Goal: Navigation & Orientation: Understand site structure

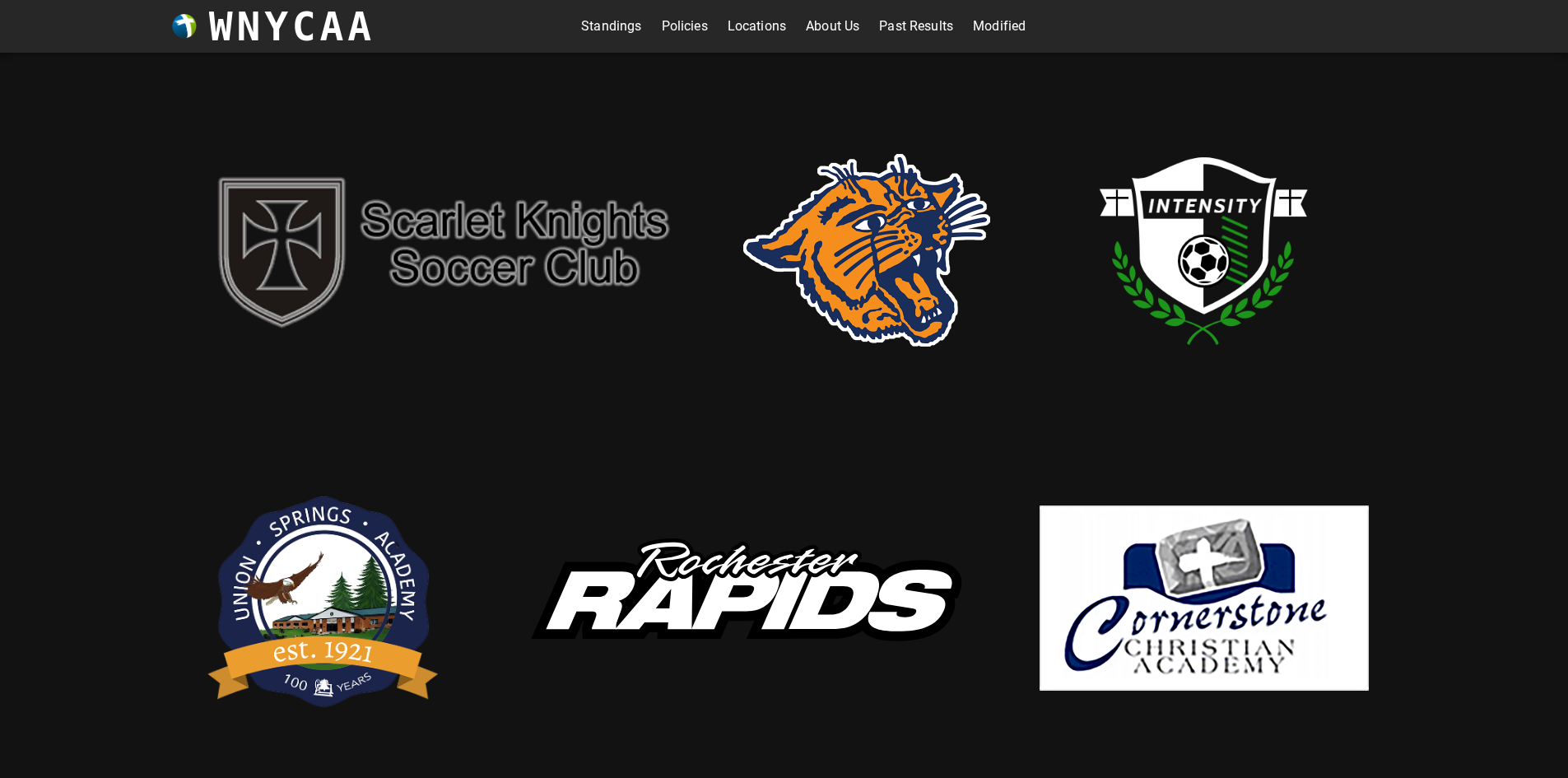
click at [603, 29] on link "Standings" at bounding box center [611, 26] width 60 height 26
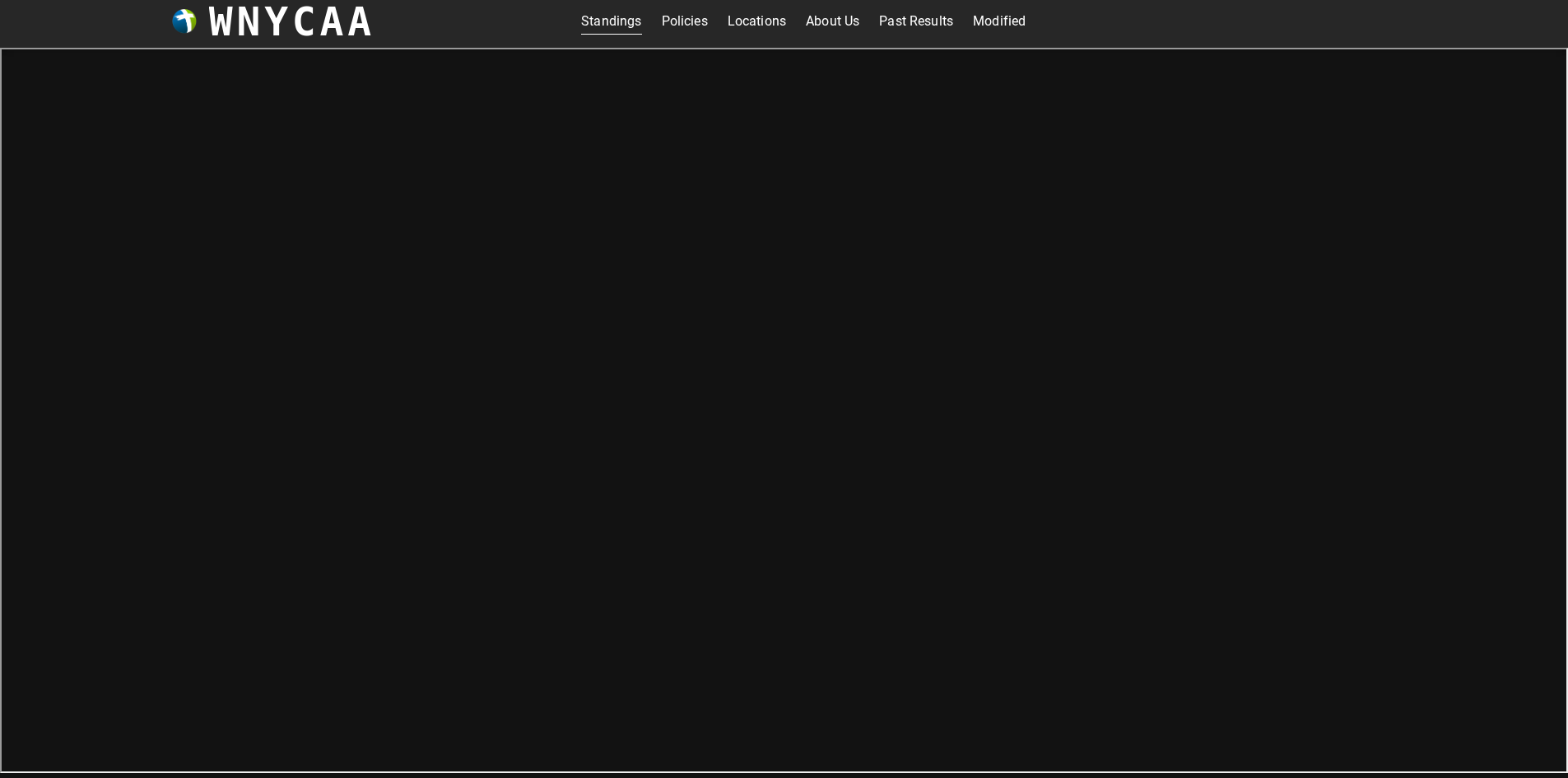
scroll to position [5, 0]
click at [984, 30] on link "Modified" at bounding box center [999, 20] width 53 height 26
click at [613, 20] on link "Standings" at bounding box center [611, 20] width 60 height 26
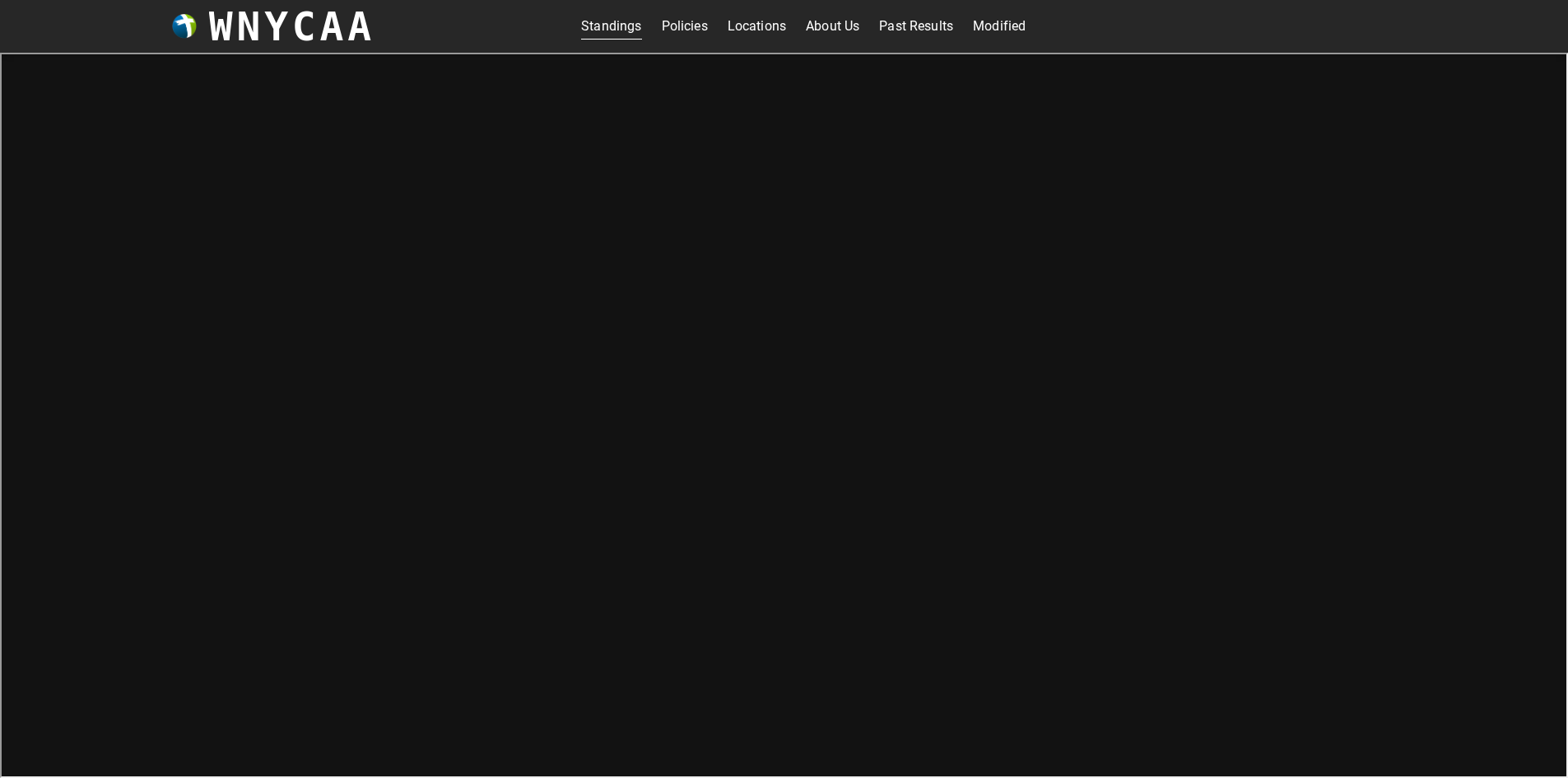
click at [695, 27] on link "Policies" at bounding box center [684, 26] width 46 height 26
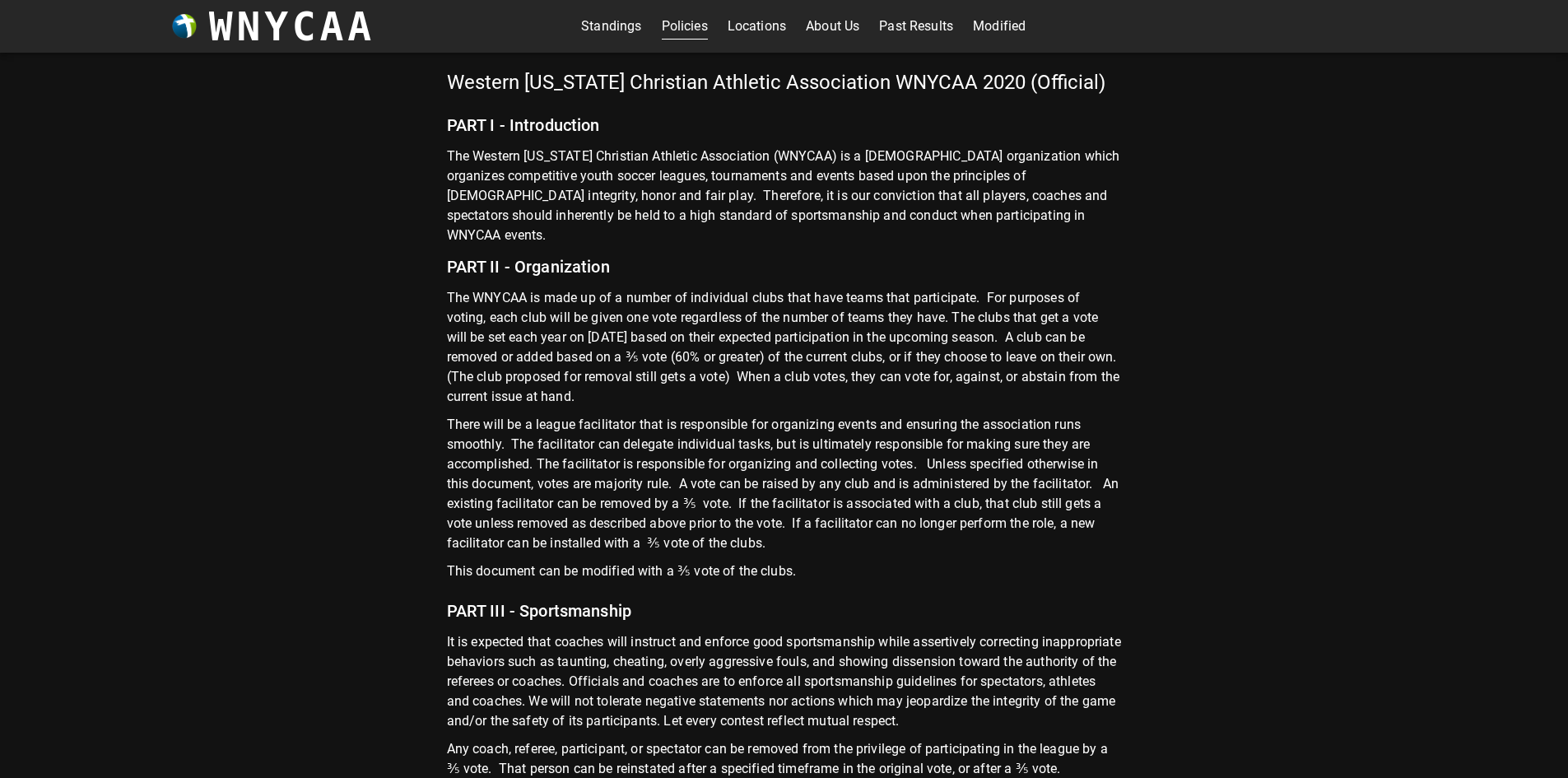
click at [738, 26] on link "Locations" at bounding box center [757, 26] width 59 height 26
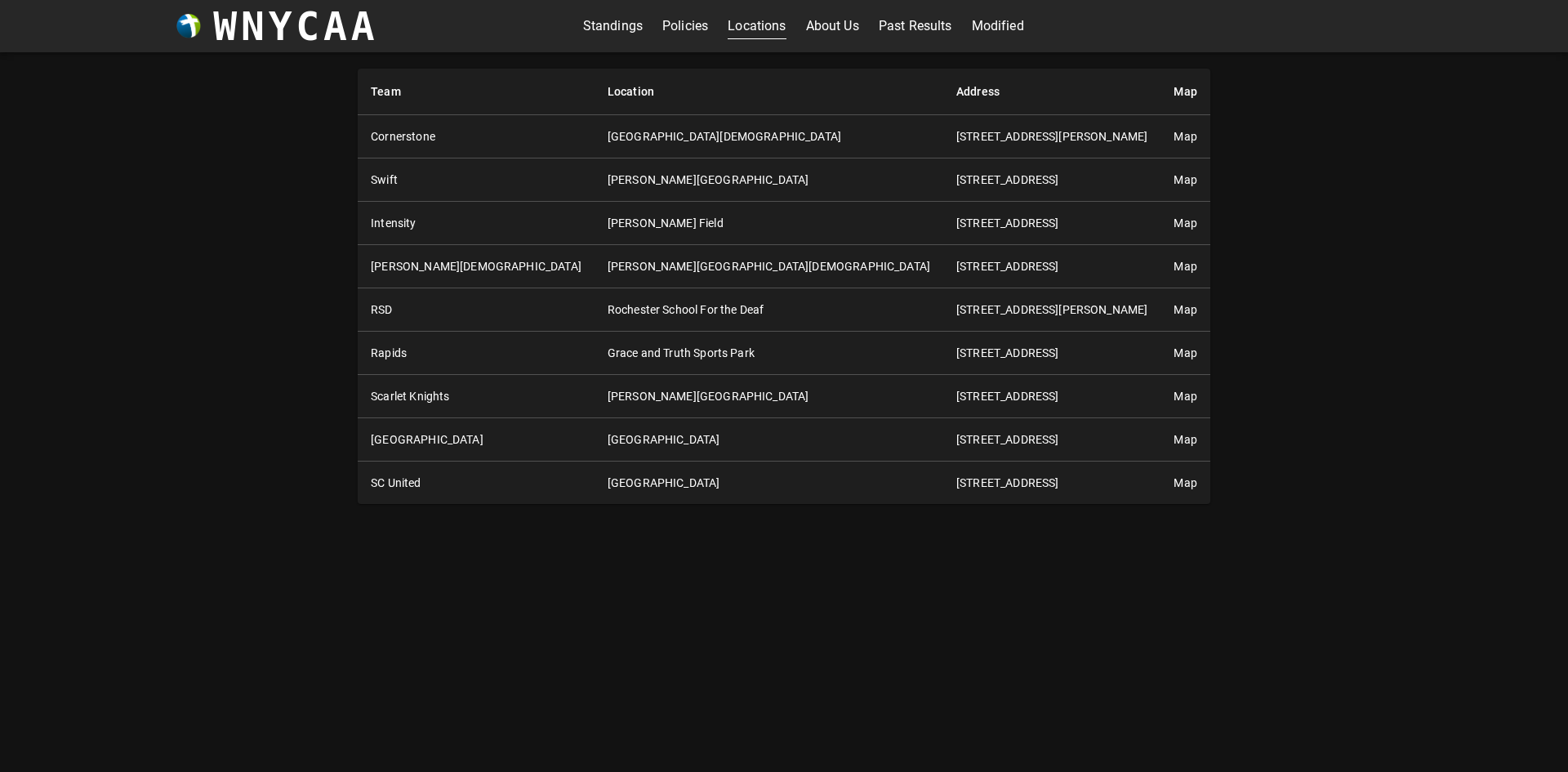
click at [833, 30] on link "About Us" at bounding box center [832, 26] width 53 height 26
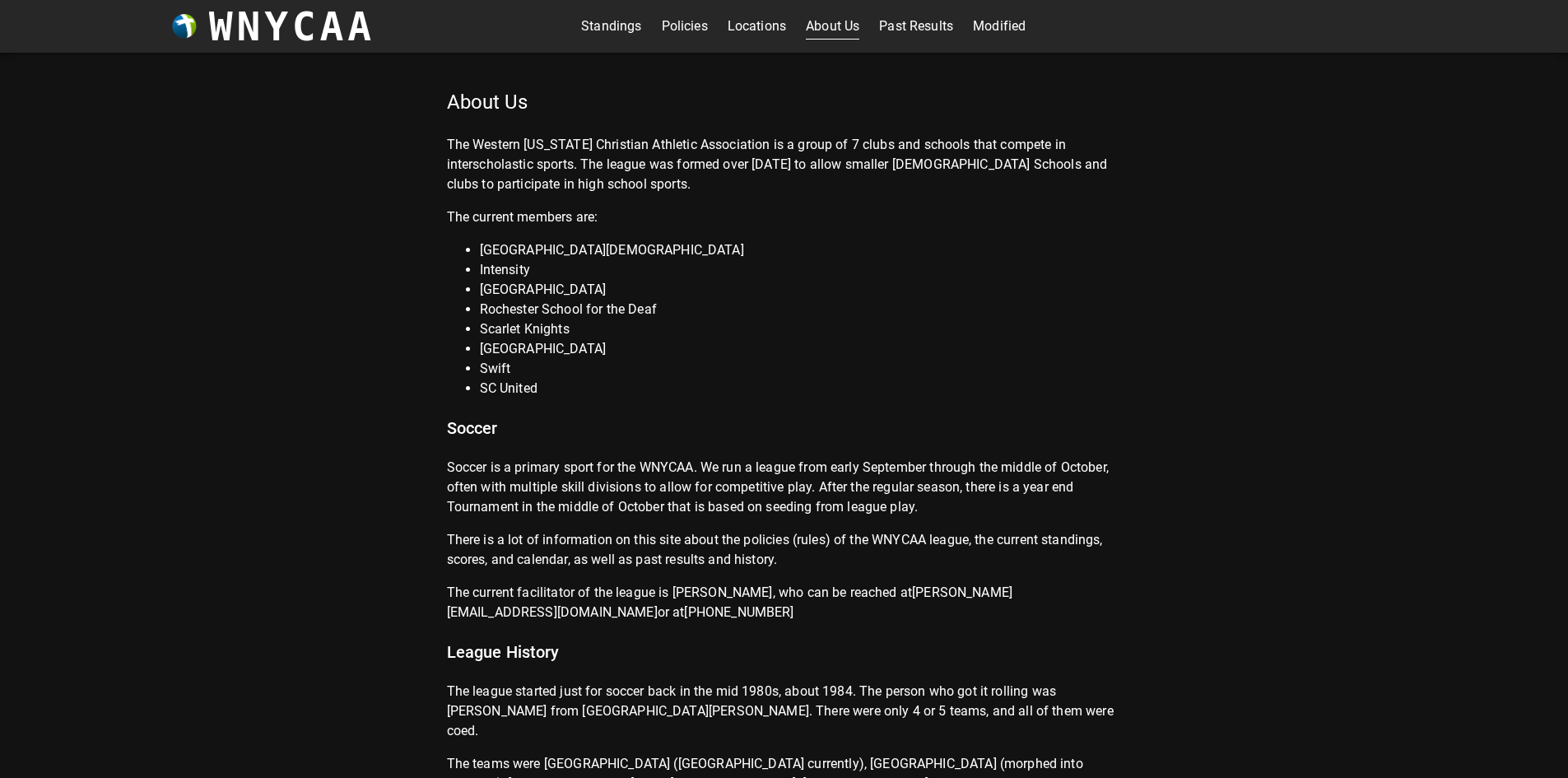
click at [901, 26] on link "Past Results" at bounding box center [916, 26] width 74 height 26
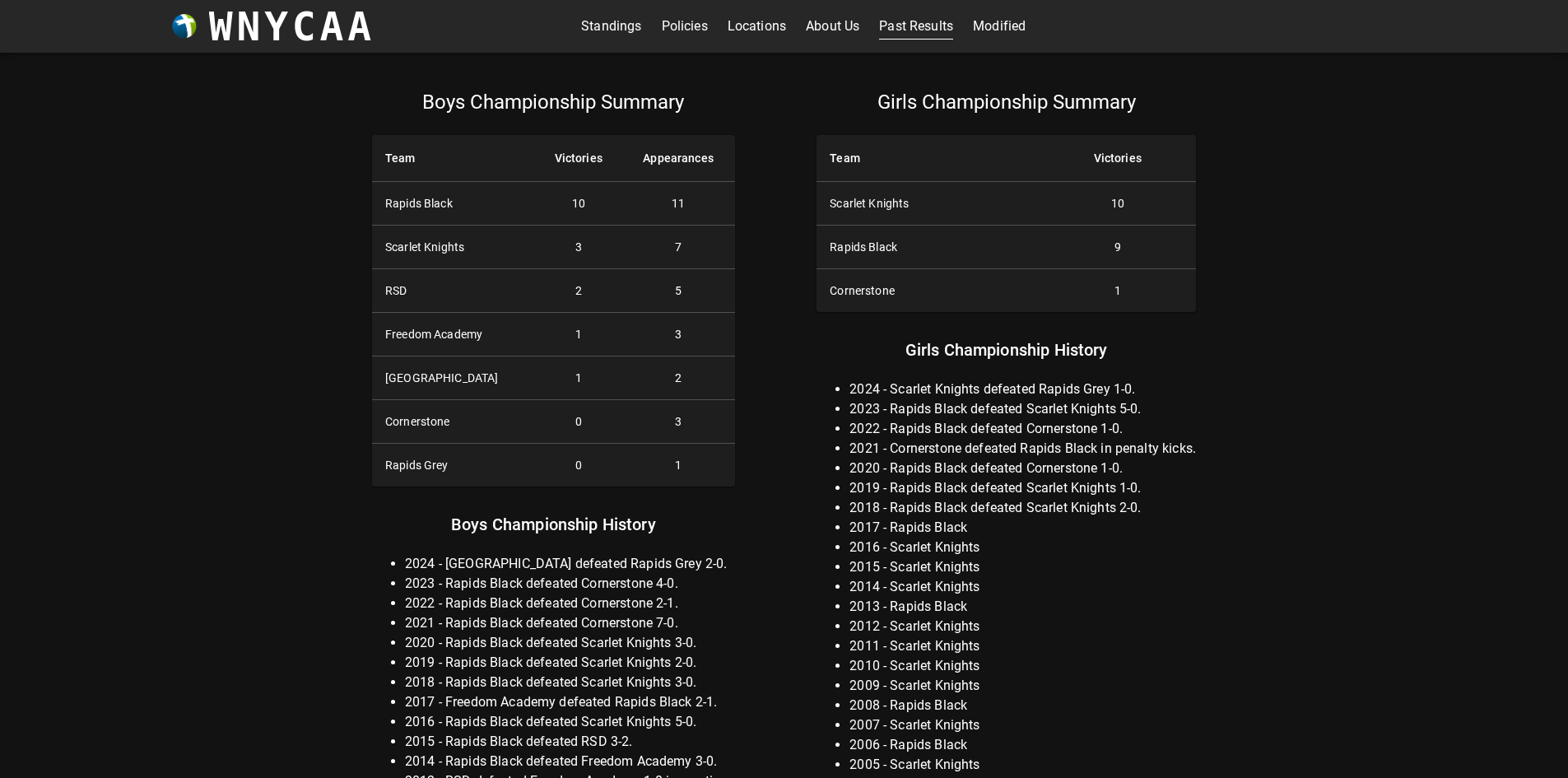
click at [1406, 548] on div "Boys Championship Summary Team Victories Appearances Rapids Black 10 11 Scarlet…" at bounding box center [784, 415] width 1568 height 725
